Goal: Transaction & Acquisition: Purchase product/service

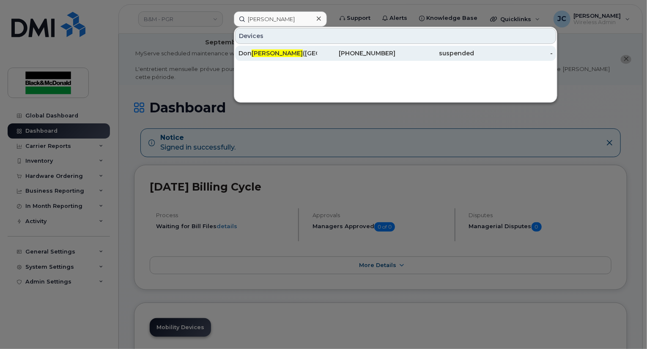
type input "stewart"
click at [299, 54] on div "Don Stewart (Darlington)" at bounding box center [278, 53] width 79 height 8
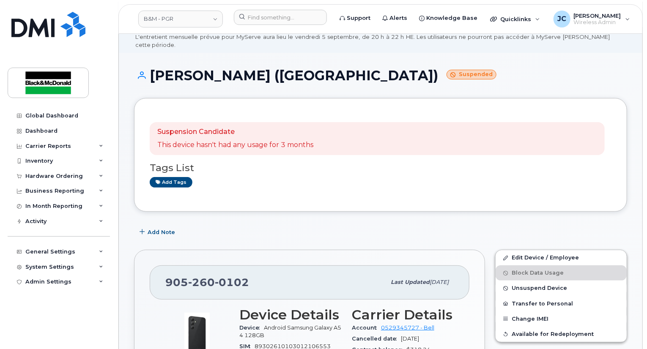
scroll to position [85, 0]
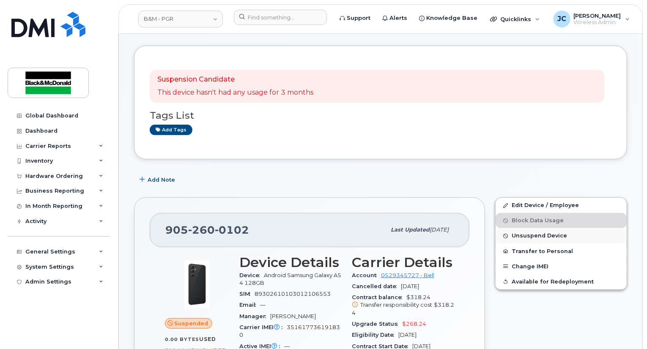
click at [541, 233] on span "Unsuspend Device" at bounding box center [539, 236] width 55 height 6
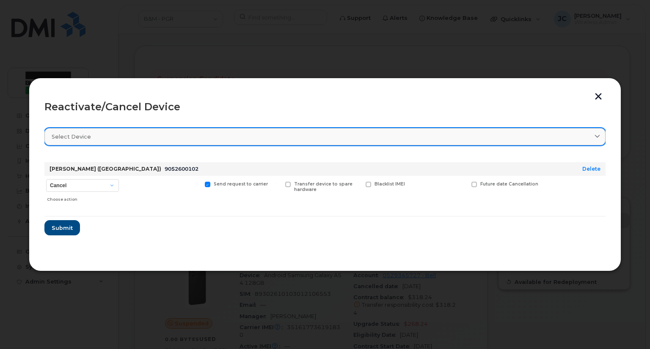
click at [592, 134] on div "Select device" at bounding box center [325, 137] width 547 height 8
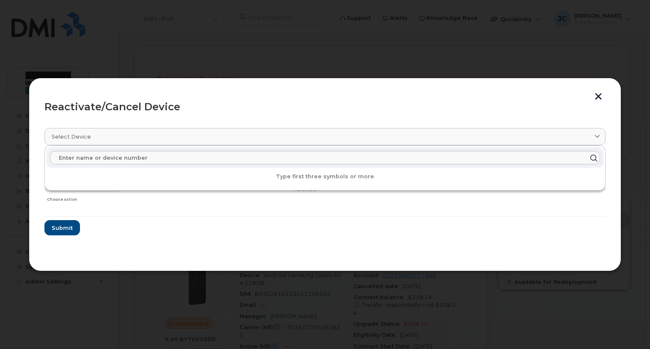
click at [272, 242] on section "Select device Type first three symbols or more Don Stewart (Darlington) 9052600…" at bounding box center [324, 188] width 561 height 135
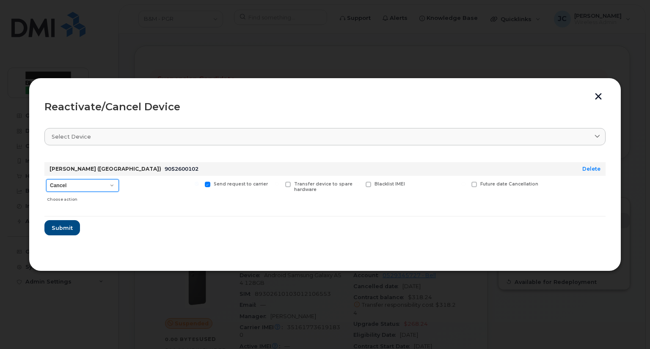
click at [112, 184] on select "Cancel Suspend - Extend Suspension Reactivate" at bounding box center [82, 185] width 73 height 13
select select "[object Object]"
click at [46, 179] on select "Cancel Suspend - Extend Suspension Reactivate" at bounding box center [82, 185] width 73 height 13
click at [61, 229] on span "Submit" at bounding box center [61, 228] width 21 height 8
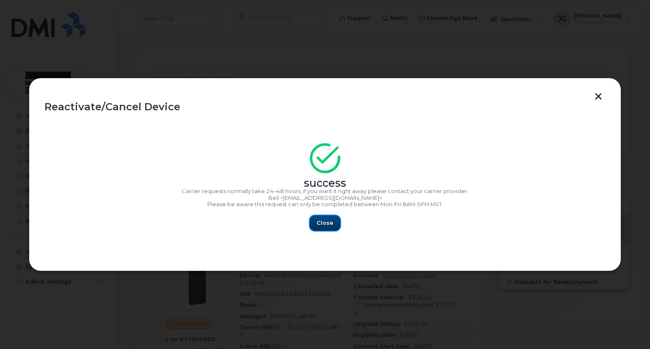
click at [330, 224] on span "Close" at bounding box center [324, 223] width 17 height 8
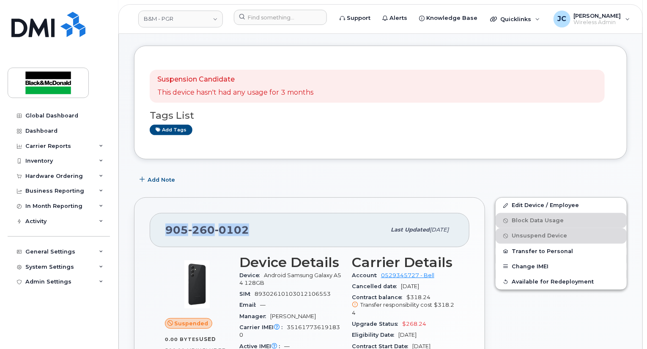
drag, startPoint x: 271, startPoint y: 216, endPoint x: 137, endPoint y: 219, distance: 134.2
click at [137, 219] on div "905 260 0102 Last updated Aug 29, 2025 Suspended 0.00 Bytes  used 500.00 MB  in…" at bounding box center [309, 355] width 351 height 314
copy span "905 260 0102"
click at [541, 198] on link "Edit Device / Employee" at bounding box center [561, 205] width 131 height 15
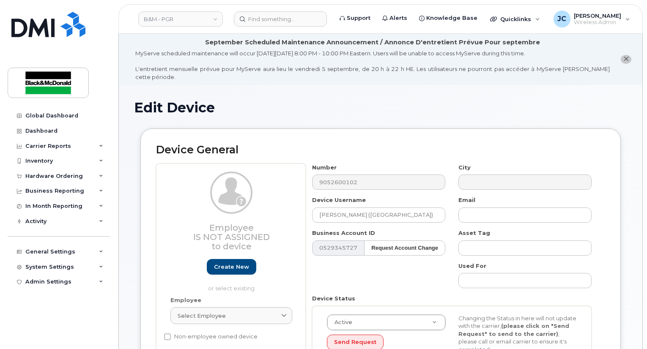
select select "91357"
click at [334, 208] on input "[PERSON_NAME] ([GEOGRAPHIC_DATA])" at bounding box center [378, 215] width 133 height 15
drag, startPoint x: 392, startPoint y: 207, endPoint x: 257, endPoint y: 193, distance: 135.7
click at [270, 214] on div "Employee Is not assigned to device Create new or select existing Employee Selec…" at bounding box center [380, 278] width 449 height 228
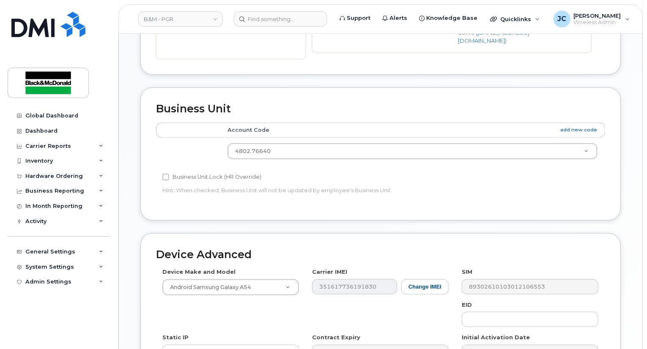
scroll to position [423, 0]
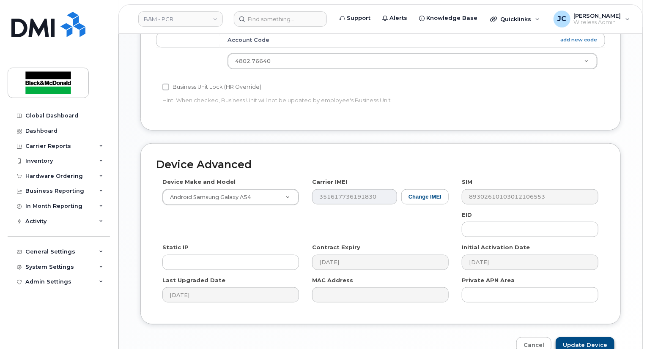
type input "Walter Scovino"
click at [576, 338] on input "Update Device" at bounding box center [585, 346] width 59 height 16
type input "Saving..."
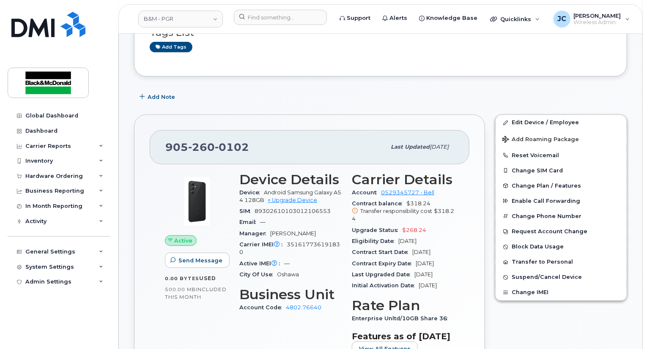
scroll to position [169, 0]
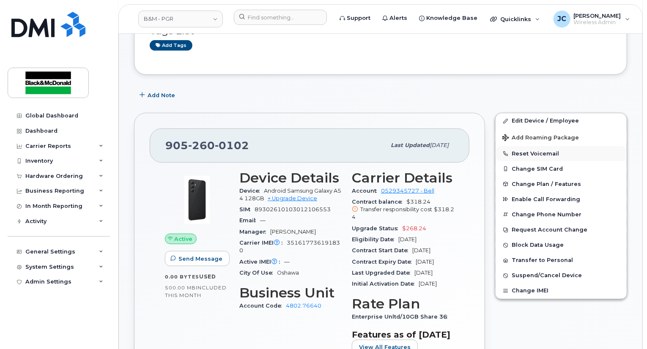
click at [524, 146] on button "Reset Voicemail" at bounding box center [561, 153] width 131 height 15
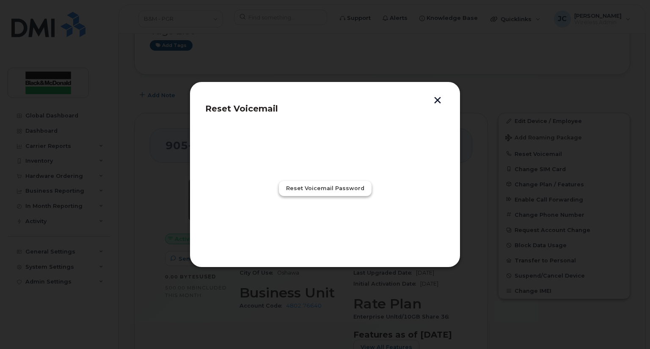
click at [337, 190] on span "Reset Voicemail Password" at bounding box center [325, 188] width 78 height 8
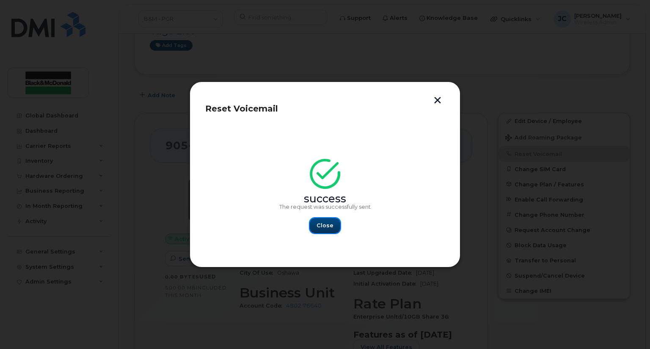
click at [327, 228] on span "Close" at bounding box center [324, 226] width 17 height 8
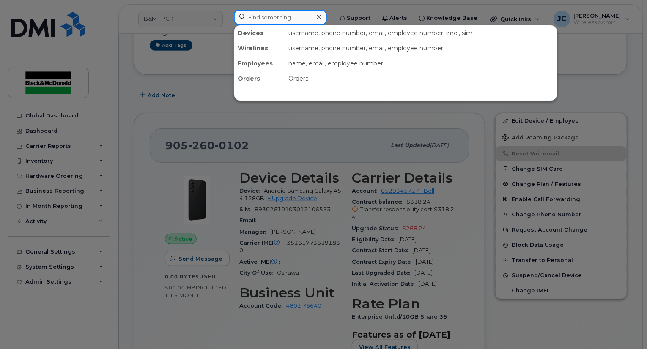
click at [269, 21] on input at bounding box center [280, 17] width 93 height 15
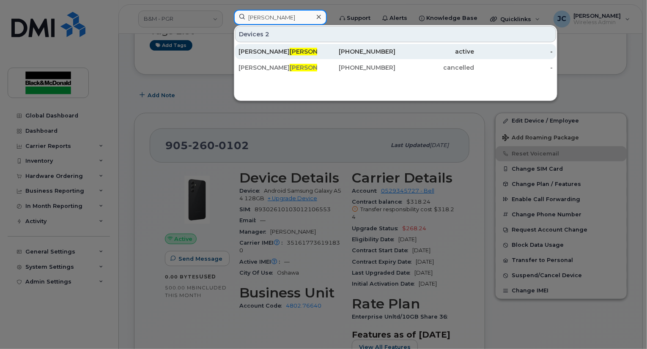
type input "Butland"
click at [377, 51] on div "905-243-2365" at bounding box center [356, 51] width 79 height 8
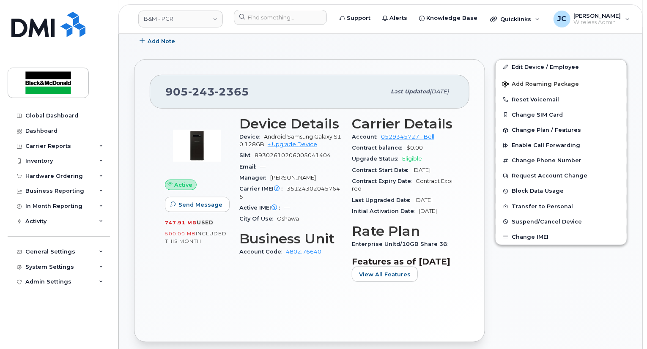
scroll to position [212, 0]
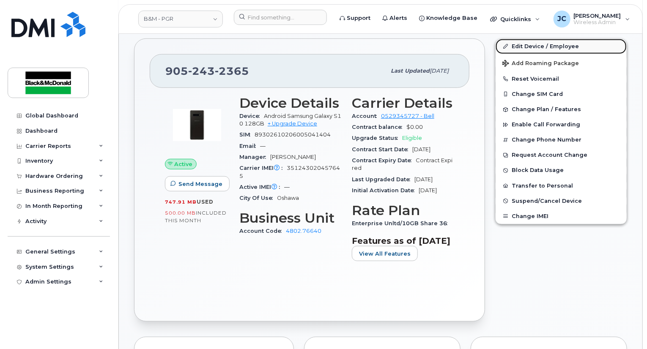
click at [537, 39] on link "Edit Device / Employee" at bounding box center [561, 46] width 131 height 15
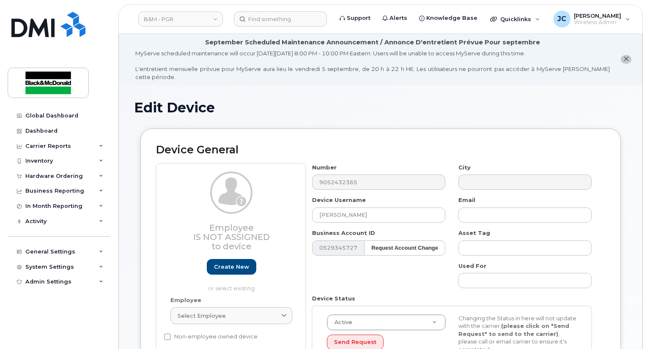
select select "91357"
drag, startPoint x: 372, startPoint y: 209, endPoint x: 162, endPoint y: 207, distance: 209.4
click at [166, 209] on div "Employee Is not assigned to device Create new or select existing Employee Selec…" at bounding box center [380, 278] width 449 height 228
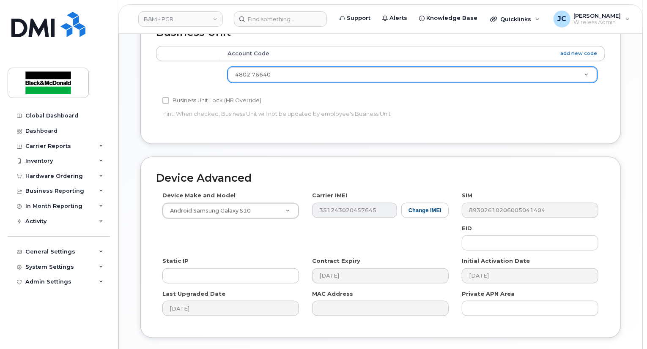
scroll to position [452, 0]
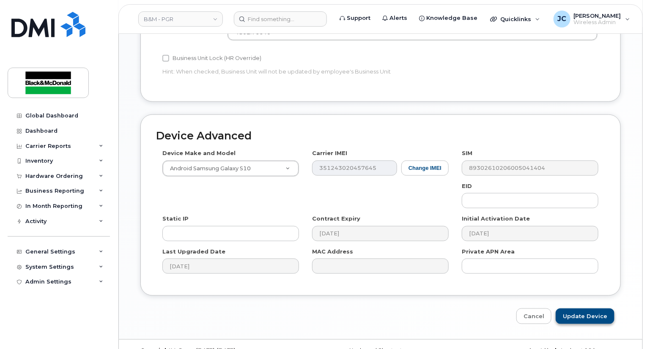
type input "Spare GR Court"
click at [575, 309] on input "Update Device" at bounding box center [585, 317] width 59 height 16
type input "Saving..."
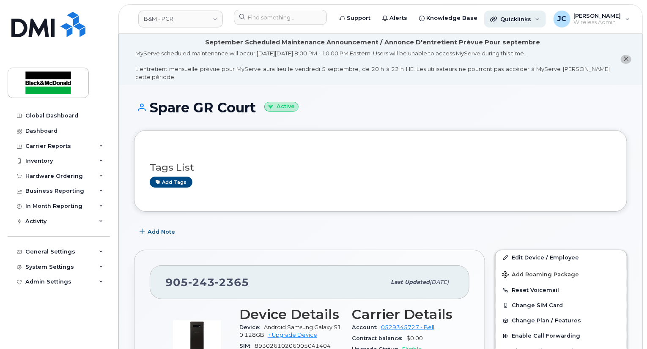
click at [506, 23] on div "Quicklinks" at bounding box center [515, 19] width 62 height 17
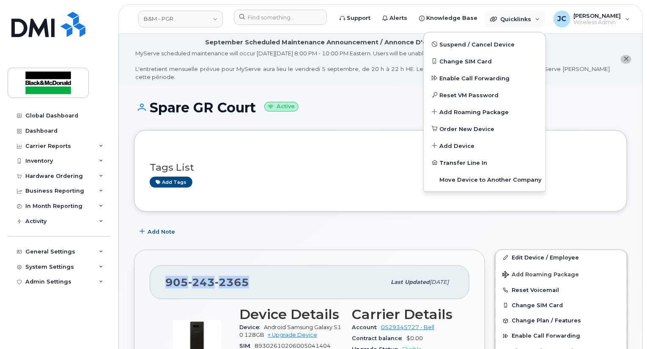
drag, startPoint x: 259, startPoint y: 275, endPoint x: 156, endPoint y: 274, distance: 103.2
click at [156, 274] on div "905 243 2365 Last updated Aug 29, 2025" at bounding box center [310, 283] width 320 height 34
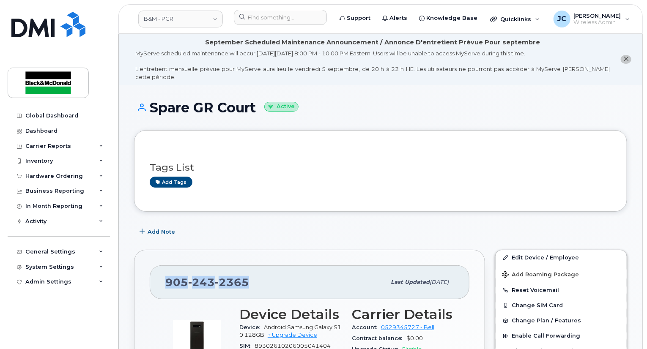
copy span "905 243 2365"
click at [529, 22] on div "Quicklinks" at bounding box center [515, 19] width 62 height 17
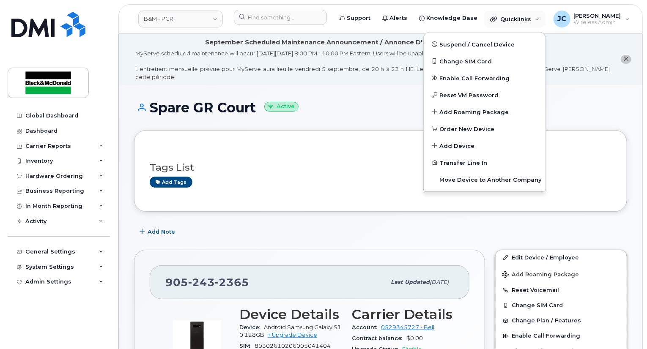
click at [354, 165] on div "Tags List Add tags" at bounding box center [381, 171] width 462 height 33
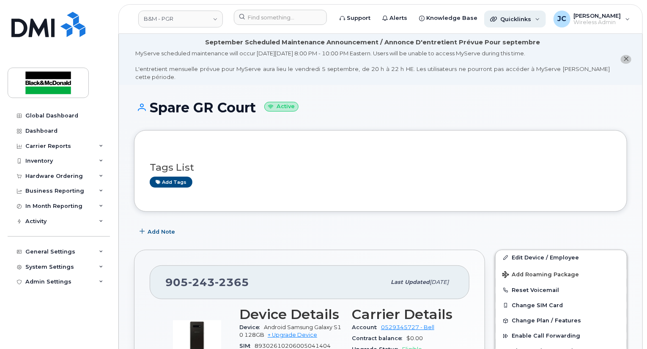
click at [509, 19] on span "Quicklinks" at bounding box center [516, 19] width 31 height 7
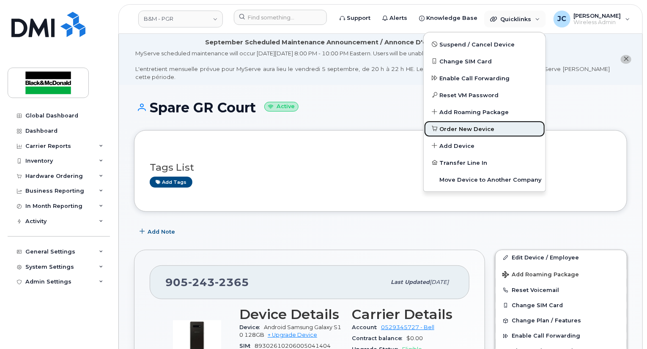
click at [458, 127] on span "Order New Device" at bounding box center [467, 129] width 55 height 8
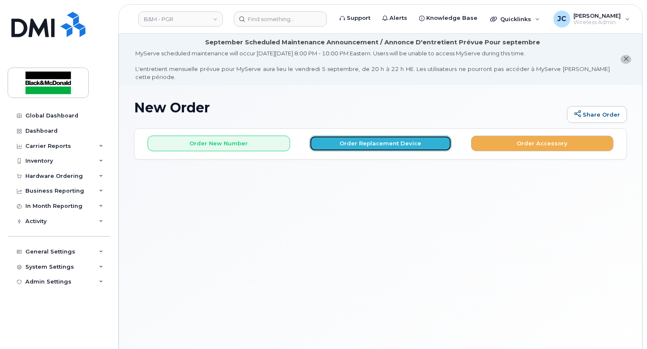
click at [372, 138] on button "Order Replacement Device" at bounding box center [381, 144] width 143 height 16
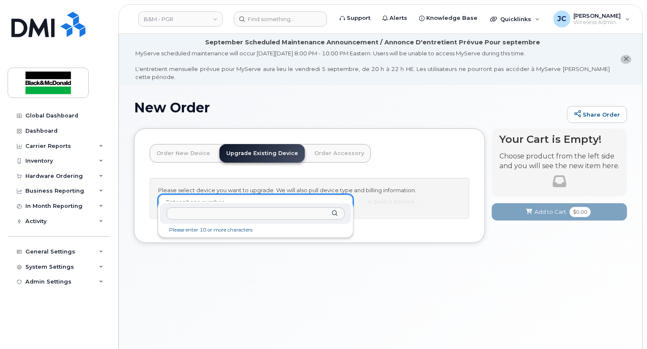
click at [176, 217] on input "text" at bounding box center [256, 214] width 178 height 12
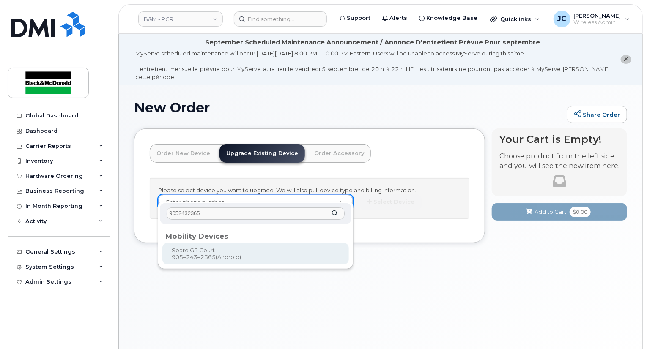
type input "9052432365"
type input "401593"
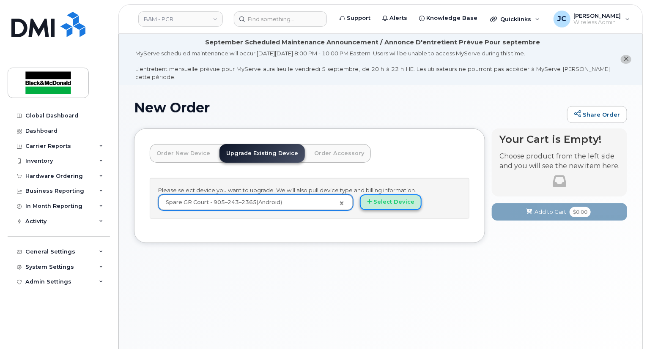
click at [396, 195] on button "Select Device" at bounding box center [391, 203] width 62 height 16
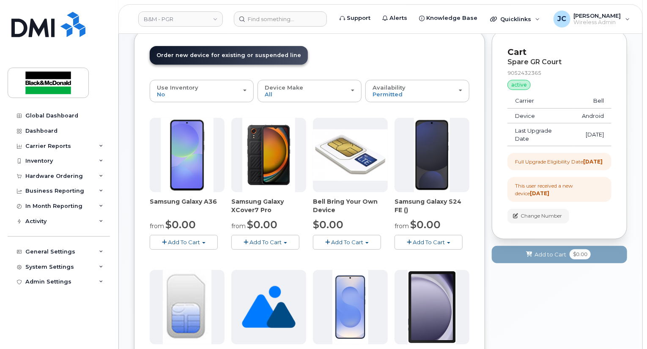
scroll to position [85, 0]
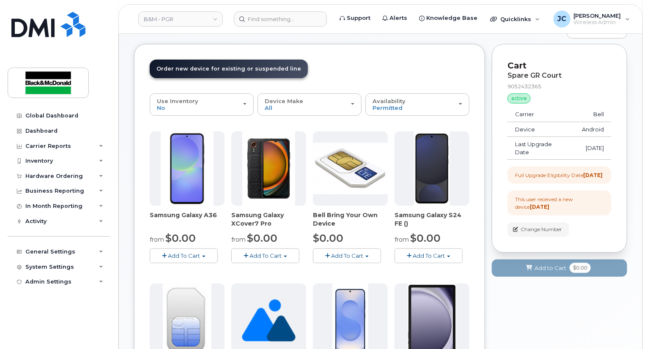
click at [287, 249] on button "Add To Cart" at bounding box center [265, 256] width 68 height 15
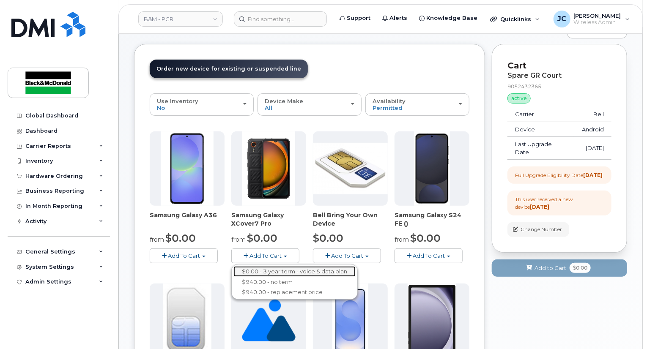
click at [285, 267] on link "$0.00 - 3 year term - voice & data plan" at bounding box center [295, 272] width 122 height 11
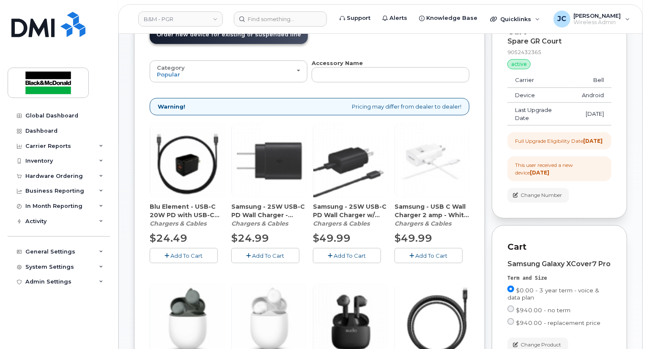
scroll to position [169, 0]
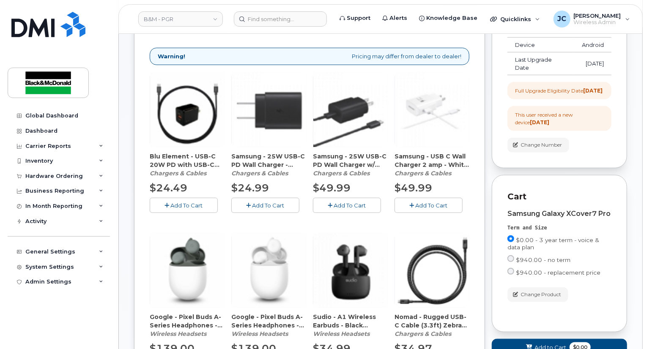
click at [260, 202] on span "Add To Cart" at bounding box center [269, 205] width 32 height 7
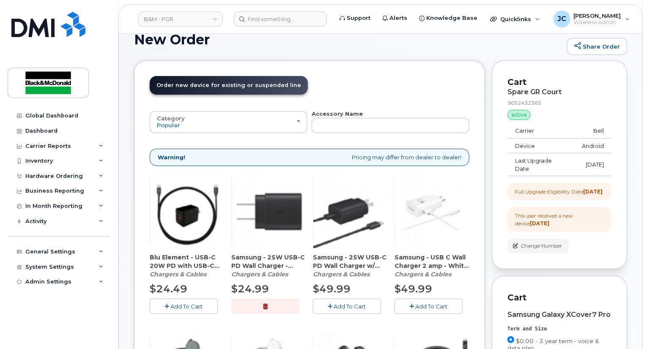
scroll to position [39, 0]
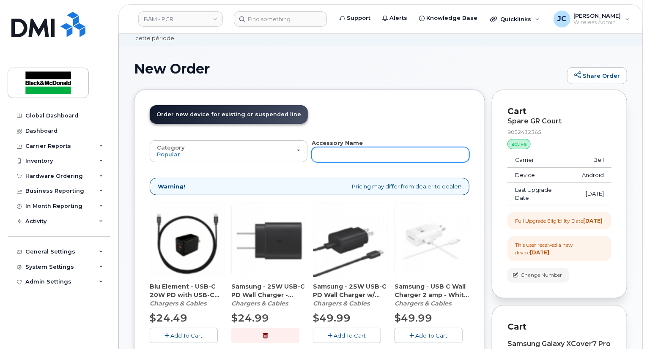
click at [330, 150] on input "text" at bounding box center [391, 154] width 158 height 15
type input "cover"
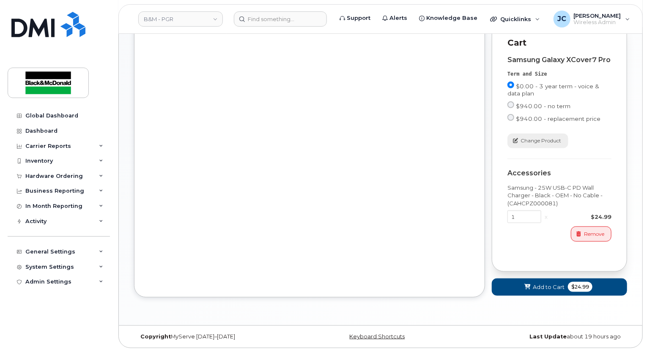
scroll to position [326, 0]
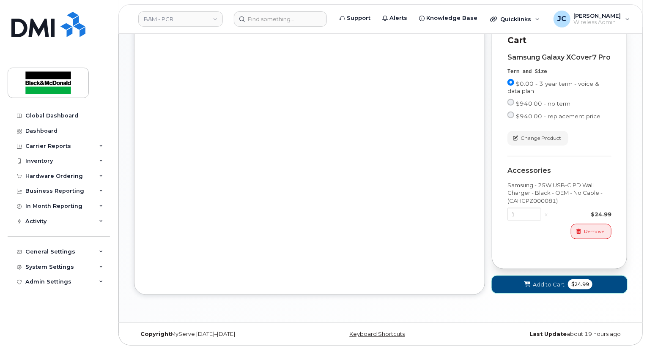
click at [546, 285] on span "Add to Cart" at bounding box center [549, 285] width 32 height 8
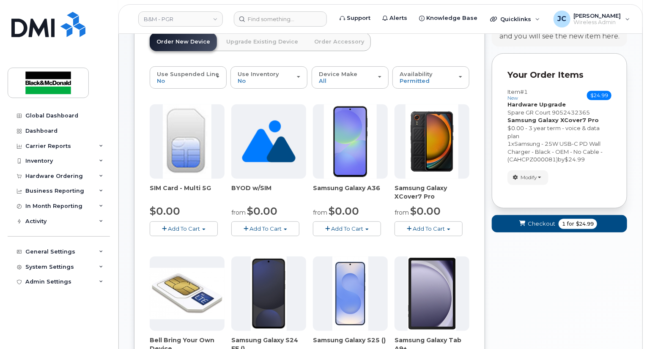
scroll to position [110, 0]
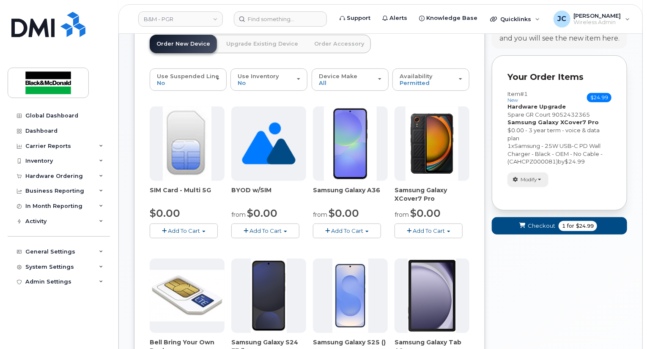
click at [531, 176] on span "Modify" at bounding box center [529, 180] width 17 height 8
click at [537, 188] on link "change" at bounding box center [548, 193] width 80 height 10
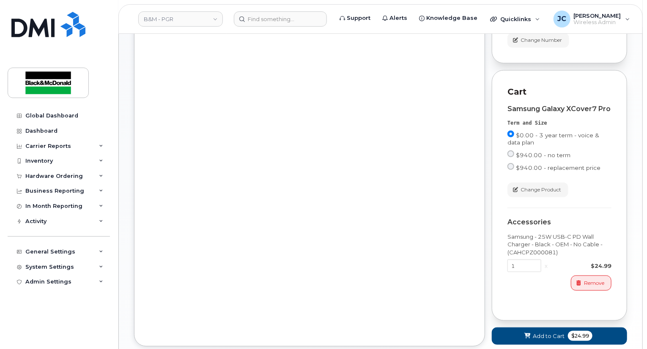
scroll to position [279, 0]
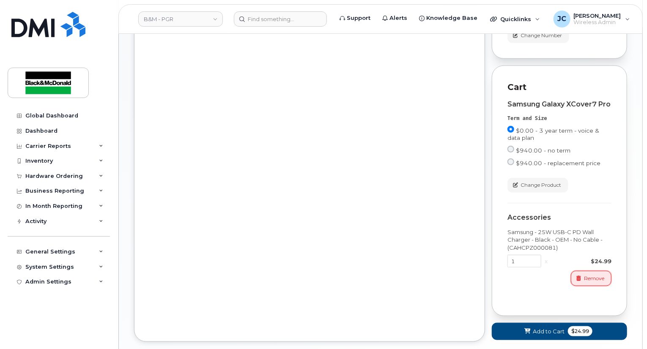
click at [590, 279] on span "Remove" at bounding box center [594, 279] width 20 height 8
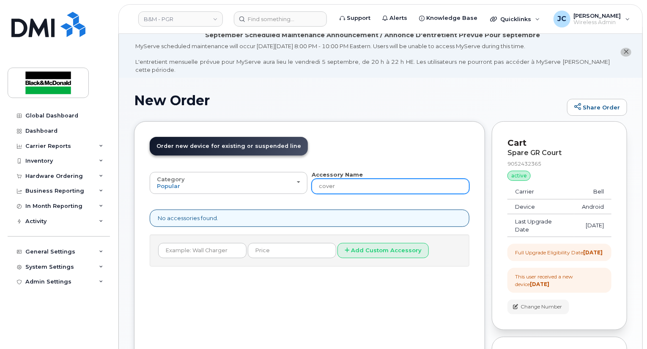
scroll to position [0, 0]
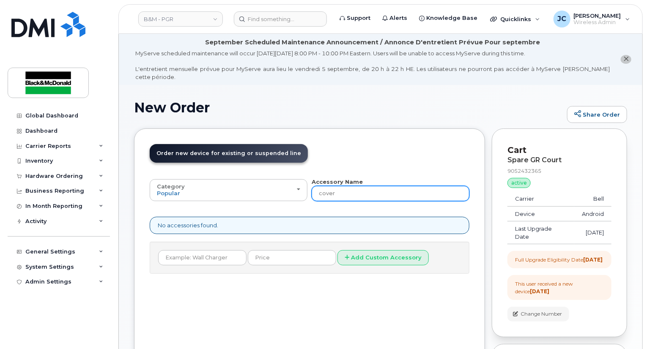
click at [344, 190] on input "cover" at bounding box center [391, 193] width 158 height 15
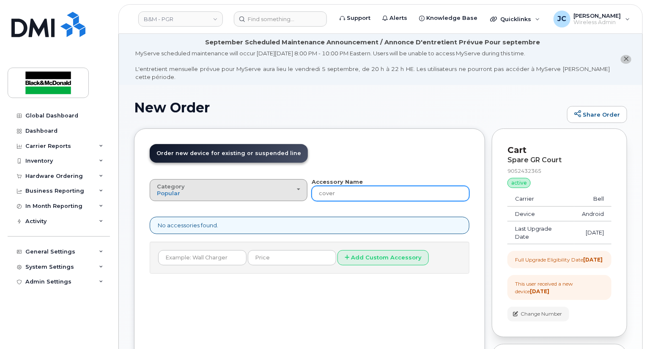
drag, startPoint x: 344, startPoint y: 190, endPoint x: 286, endPoint y: 182, distance: 58.0
click at [290, 189] on div "Category Popular All Bluetooth Accessory Name cover" at bounding box center [310, 189] width 320 height 23
type input "charger"
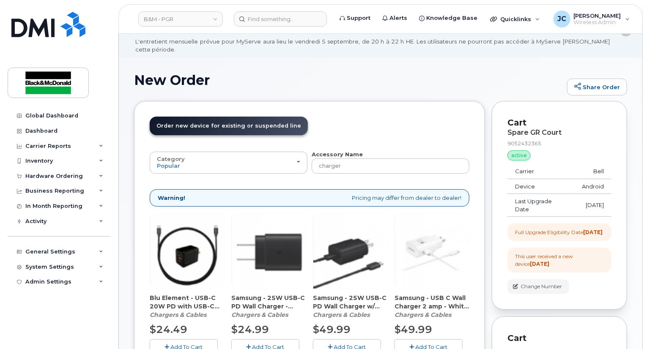
scroll to position [85, 0]
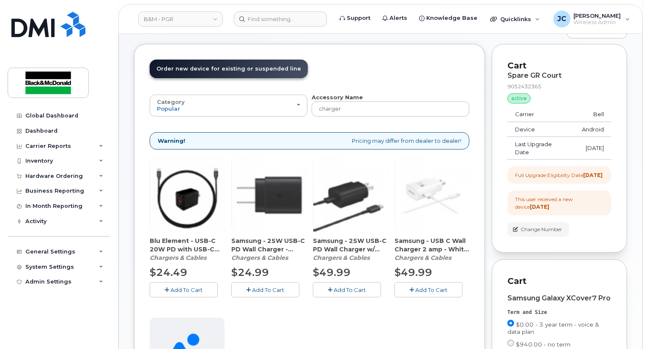
click at [351, 287] on span "Add To Cart" at bounding box center [350, 290] width 32 height 7
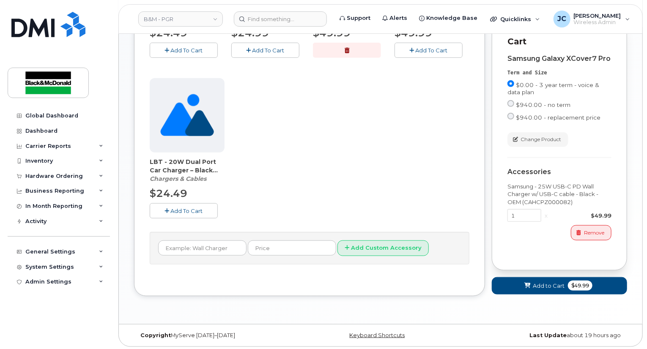
scroll to position [326, 0]
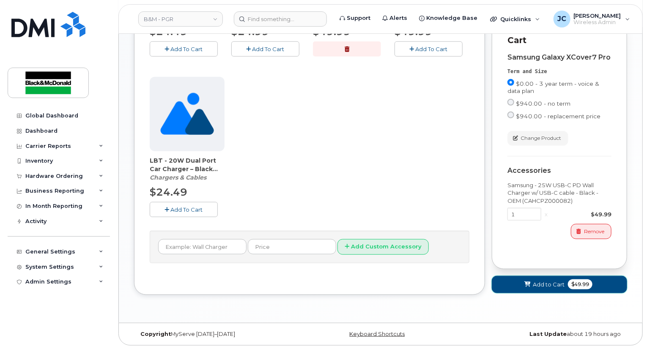
click at [548, 287] on span "Add to Cart" at bounding box center [549, 285] width 32 height 8
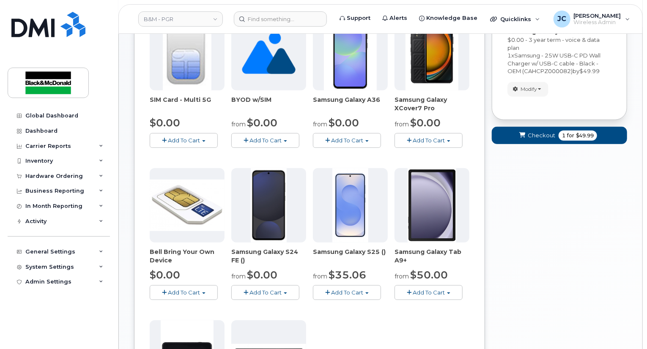
scroll to position [194, 0]
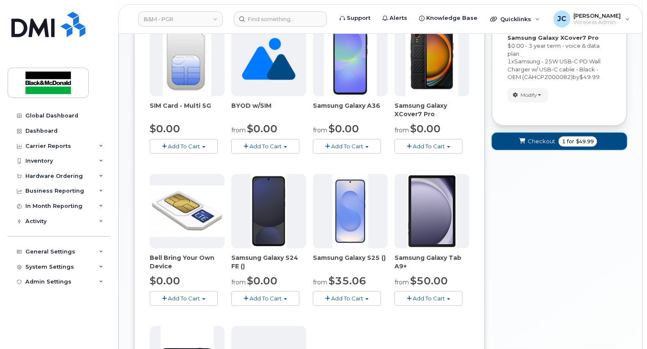
click at [532, 138] on span "Checkout" at bounding box center [542, 142] width 28 height 8
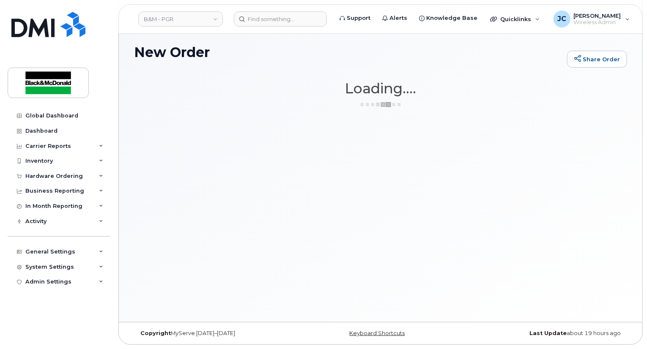
scroll to position [47, 0]
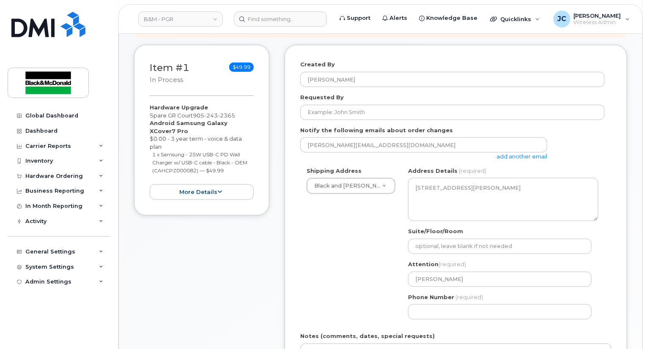
scroll to position [381, 0]
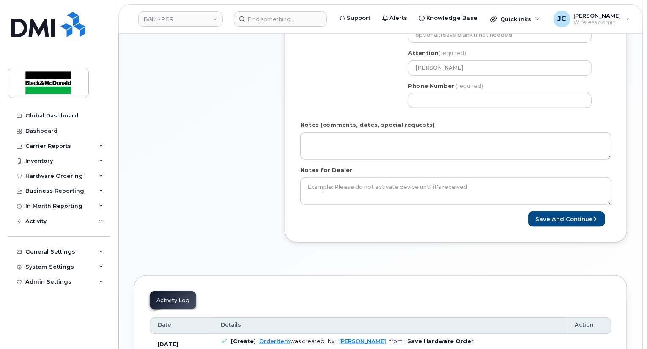
click at [437, 83] on div "Phone Number (required)" at bounding box center [503, 95] width 190 height 27
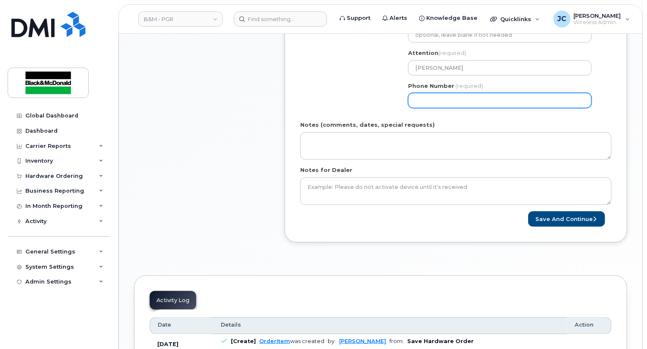
click at [429, 94] on input "Phone Number" at bounding box center [500, 100] width 184 height 15
select select
type input "905621313"
select select
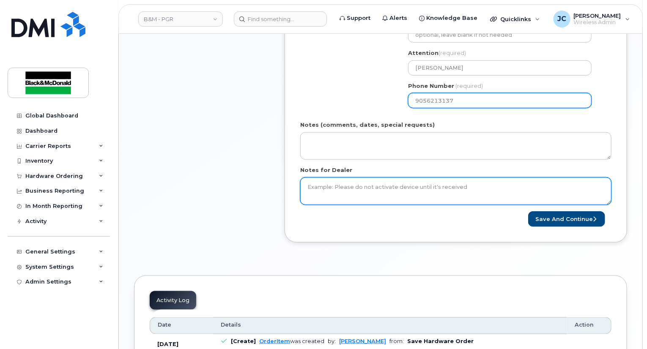
type input "9056213137"
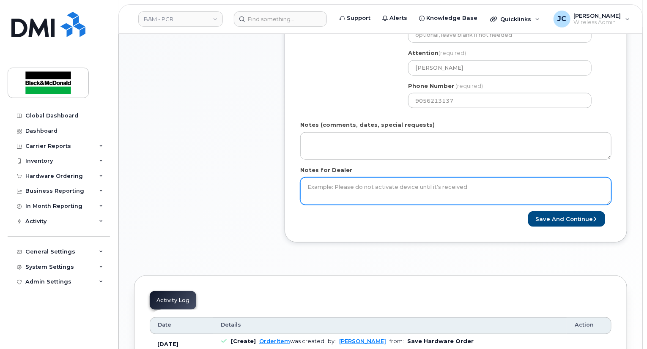
click at [325, 181] on textarea "Notes for Dealer" at bounding box center [455, 192] width 311 height 28
type textarea "No New Sim Needed"
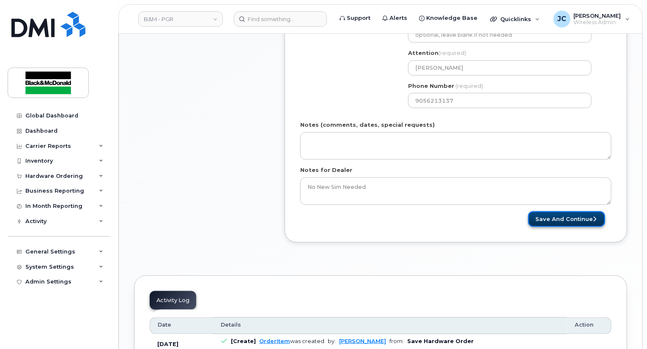
click at [567, 212] on button "Save and Continue" at bounding box center [566, 220] width 77 height 16
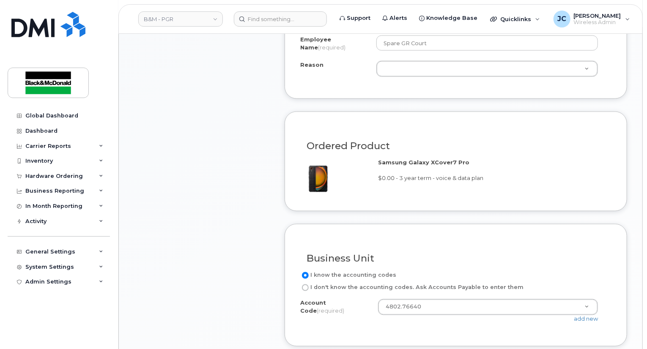
scroll to position [508, 0]
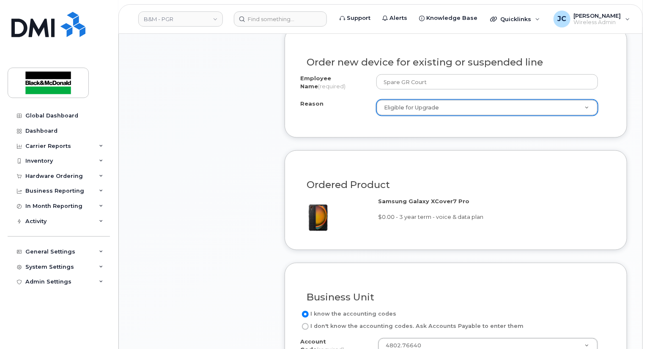
select select "eligible_for_upgrade"
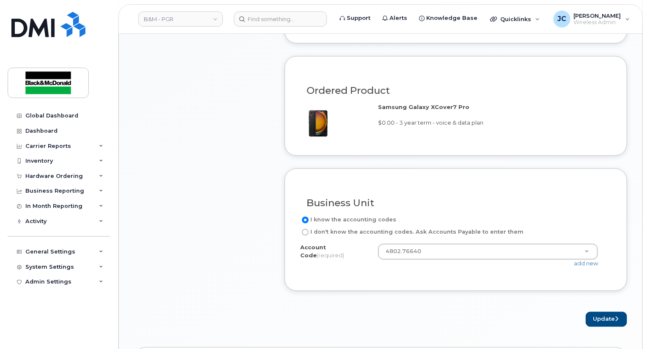
scroll to position [719, 0]
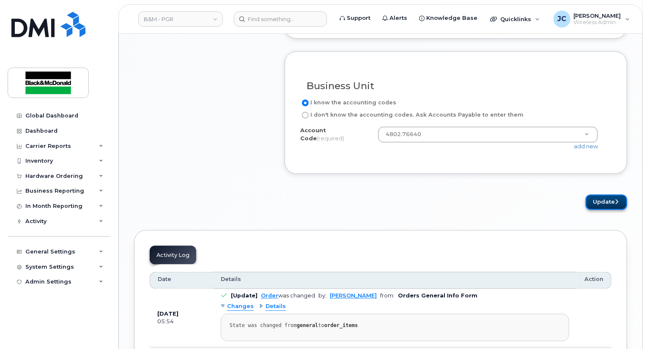
click at [606, 196] on button "Update" at bounding box center [606, 203] width 41 height 16
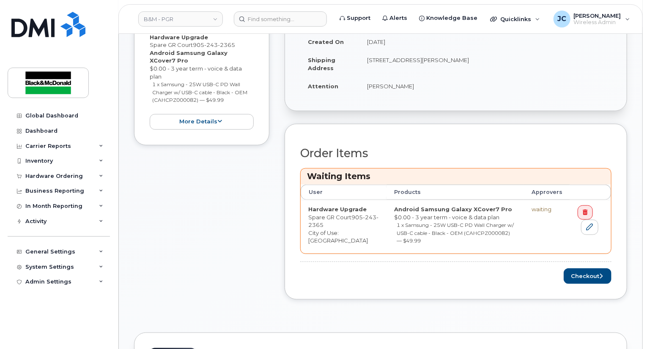
scroll to position [382, 0]
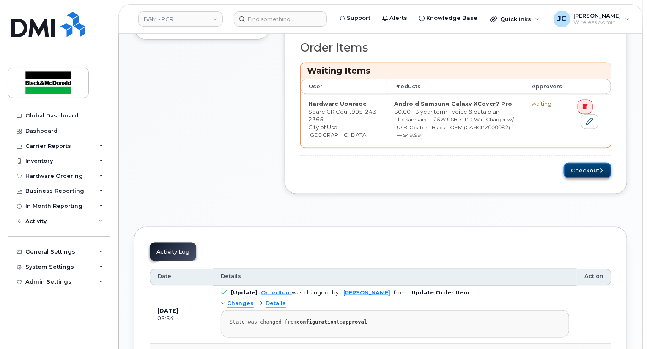
click at [581, 163] on button "Checkout" at bounding box center [588, 171] width 48 height 16
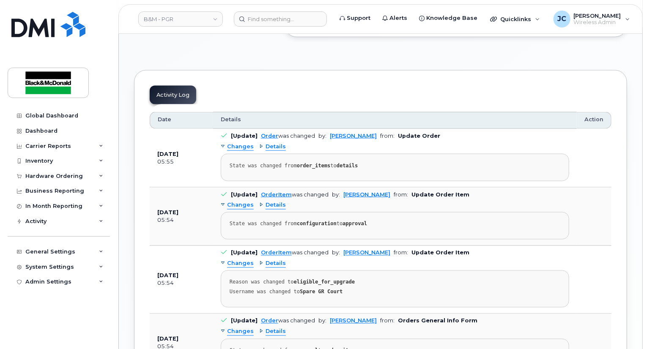
scroll to position [508, 0]
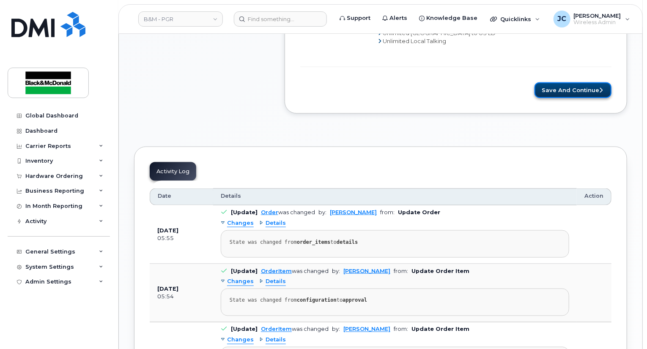
click at [564, 83] on button "Save and Continue" at bounding box center [573, 91] width 77 height 16
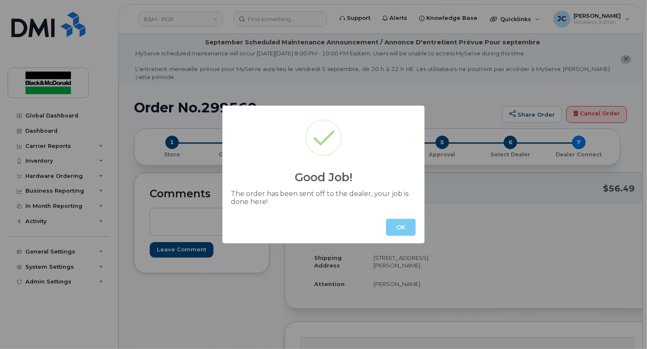
click at [399, 224] on button "OK" at bounding box center [401, 227] width 30 height 17
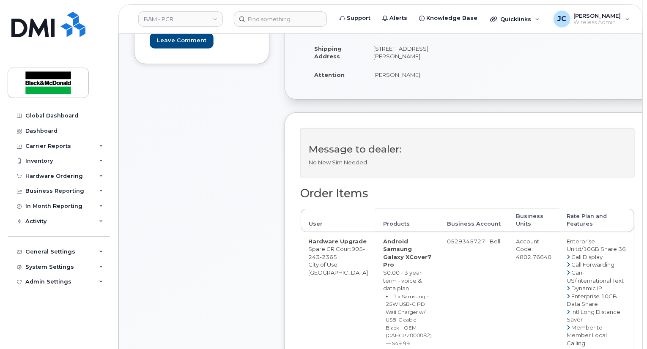
scroll to position [212, 0]
